Goal: Task Accomplishment & Management: Manage account settings

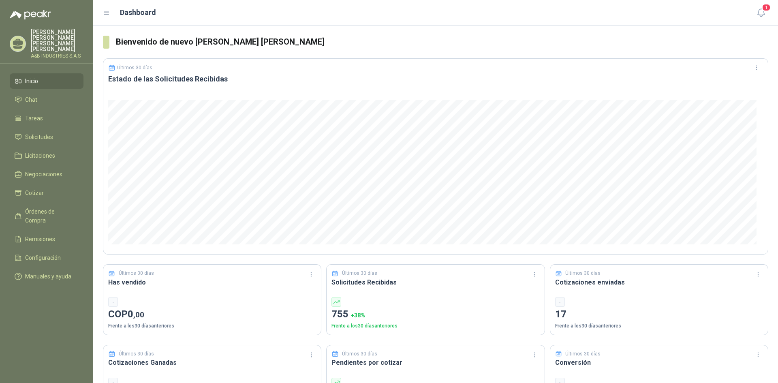
click at [555, 311] on p "17" at bounding box center [659, 314] width 208 height 15
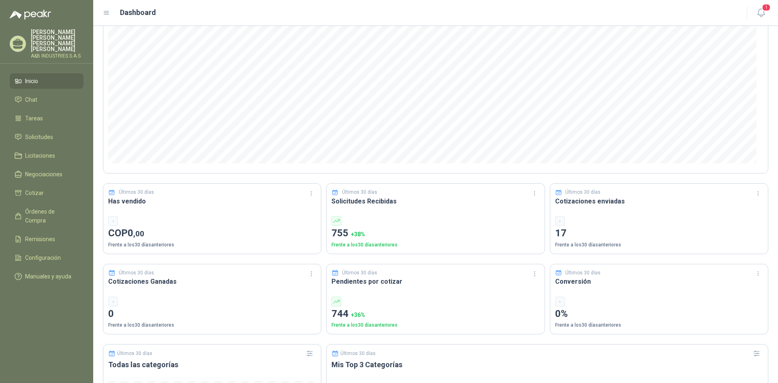
scroll to position [162, 0]
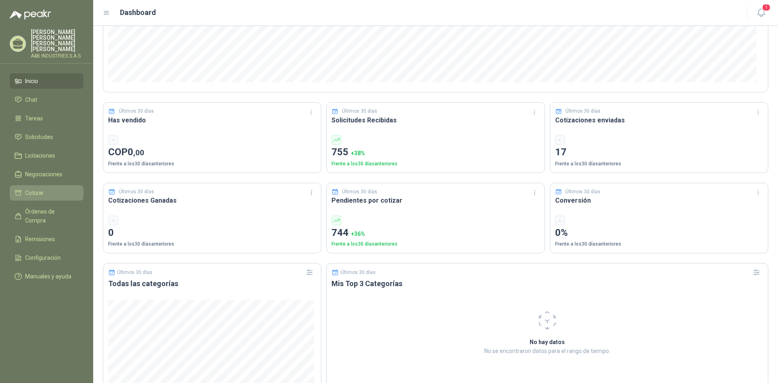
click at [38, 188] on span "Cotizar" at bounding box center [34, 192] width 19 height 9
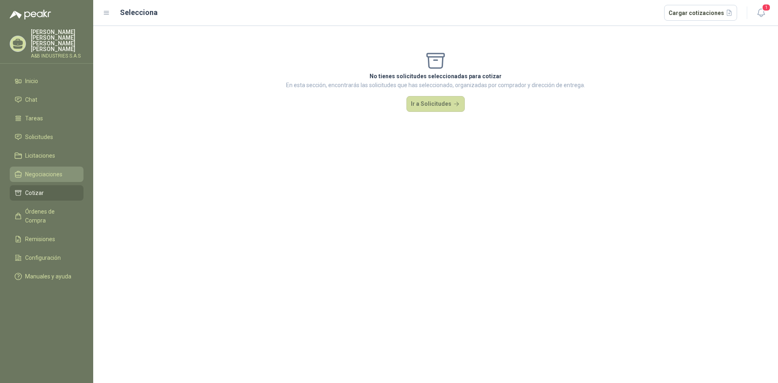
click at [38, 170] on span "Negociaciones" at bounding box center [43, 174] width 37 height 9
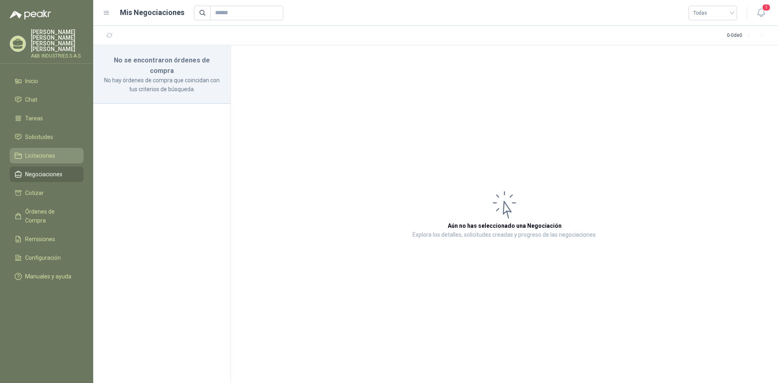
click at [42, 151] on span "Licitaciones" at bounding box center [40, 155] width 30 height 9
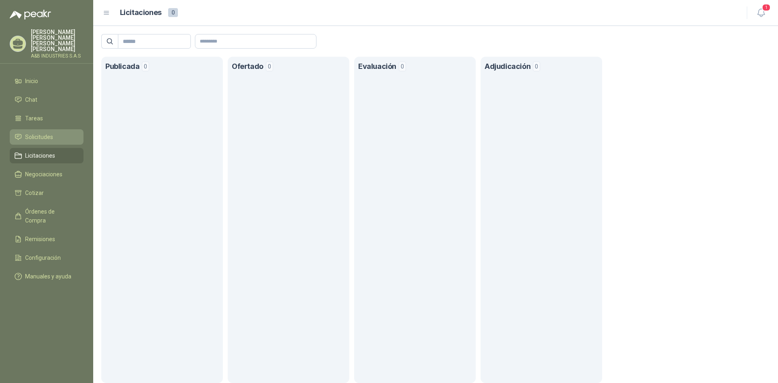
click at [43, 132] on span "Solicitudes" at bounding box center [39, 136] width 28 height 9
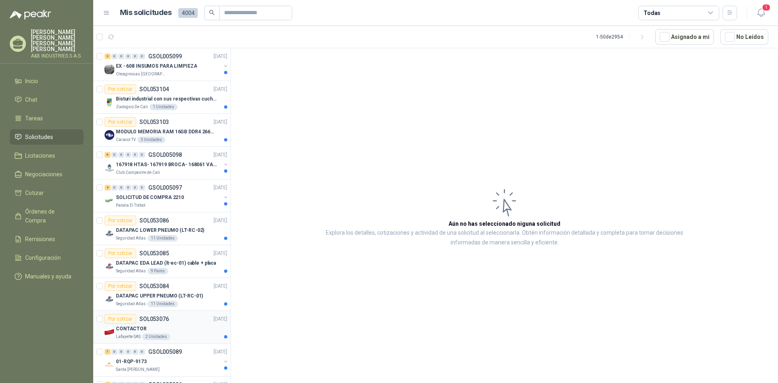
click at [136, 322] on div "Por cotizar SOL053076" at bounding box center [137, 319] width 64 height 10
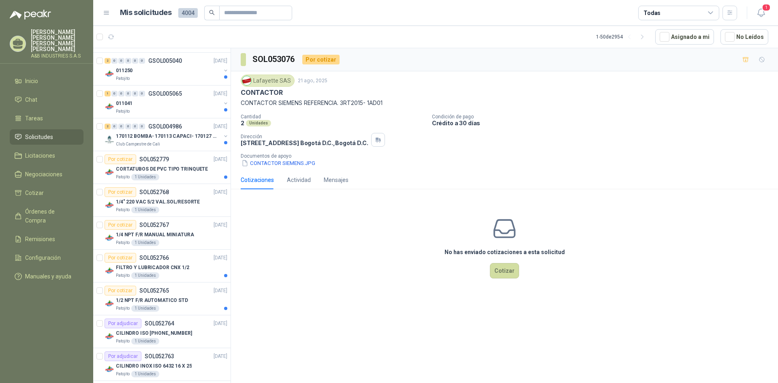
scroll to position [1134, 0]
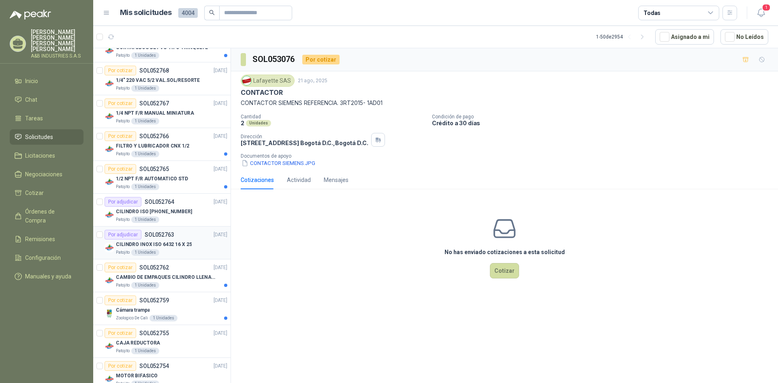
click at [130, 235] on div "Por adjudicar" at bounding box center [123, 235] width 37 height 10
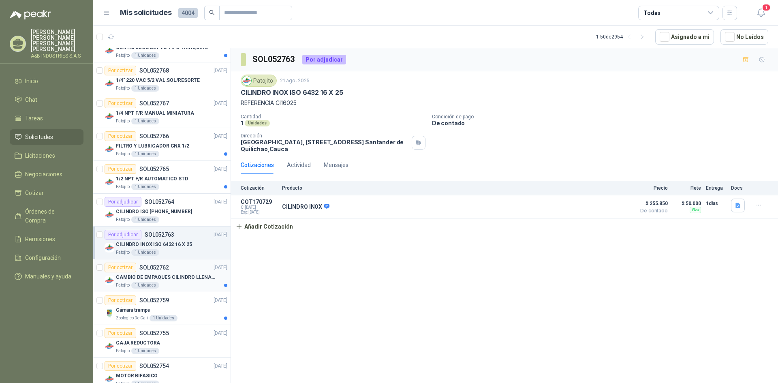
scroll to position [1215, 0]
